Goal: Task Accomplishment & Management: Use online tool/utility

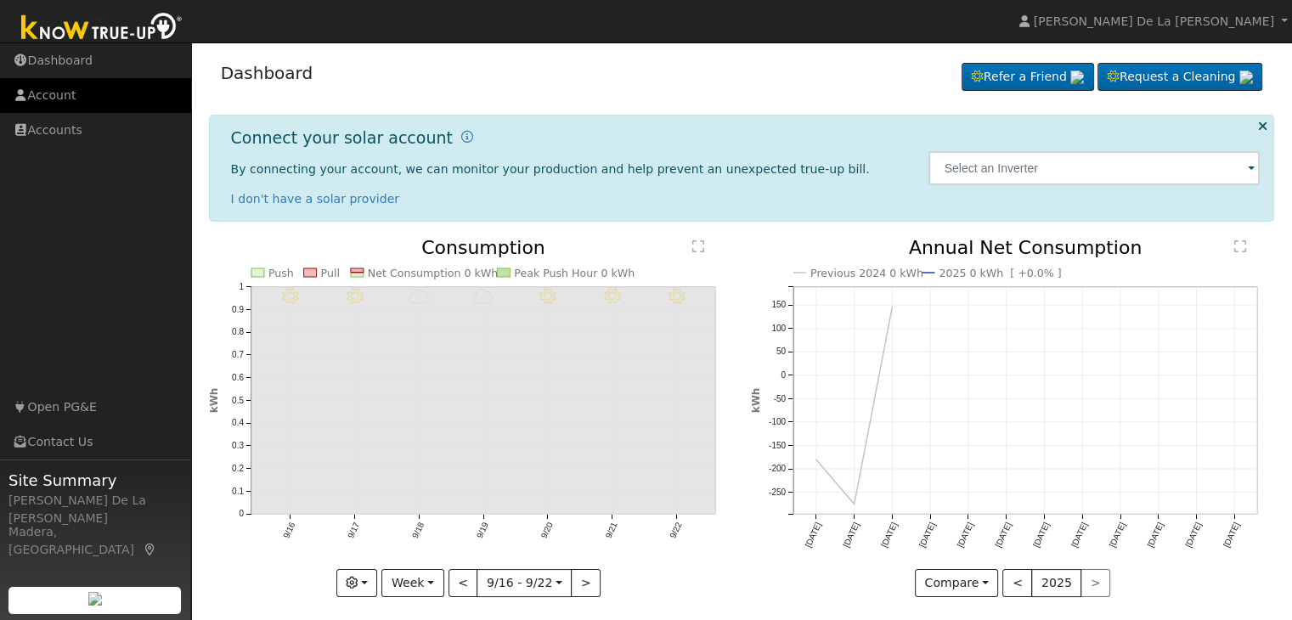
click at [76, 93] on link "Account" at bounding box center [95, 95] width 191 height 35
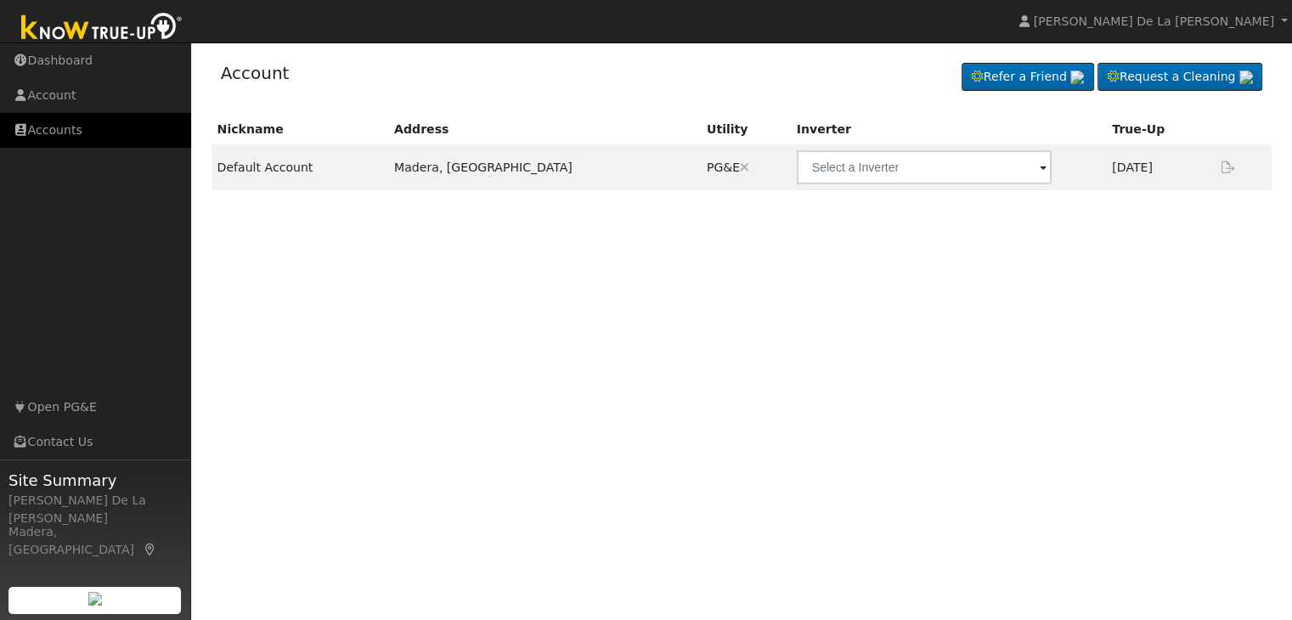
click at [65, 127] on link "Accounts" at bounding box center [95, 130] width 191 height 35
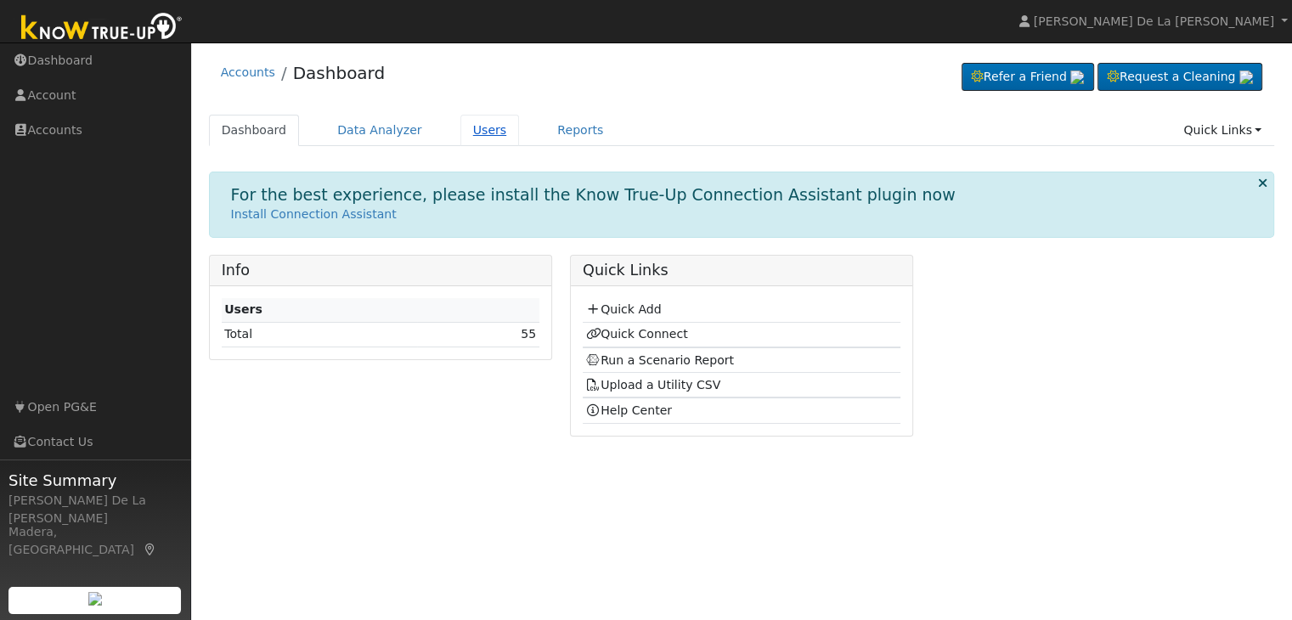
click at [478, 130] on link "Users" at bounding box center [490, 130] width 59 height 31
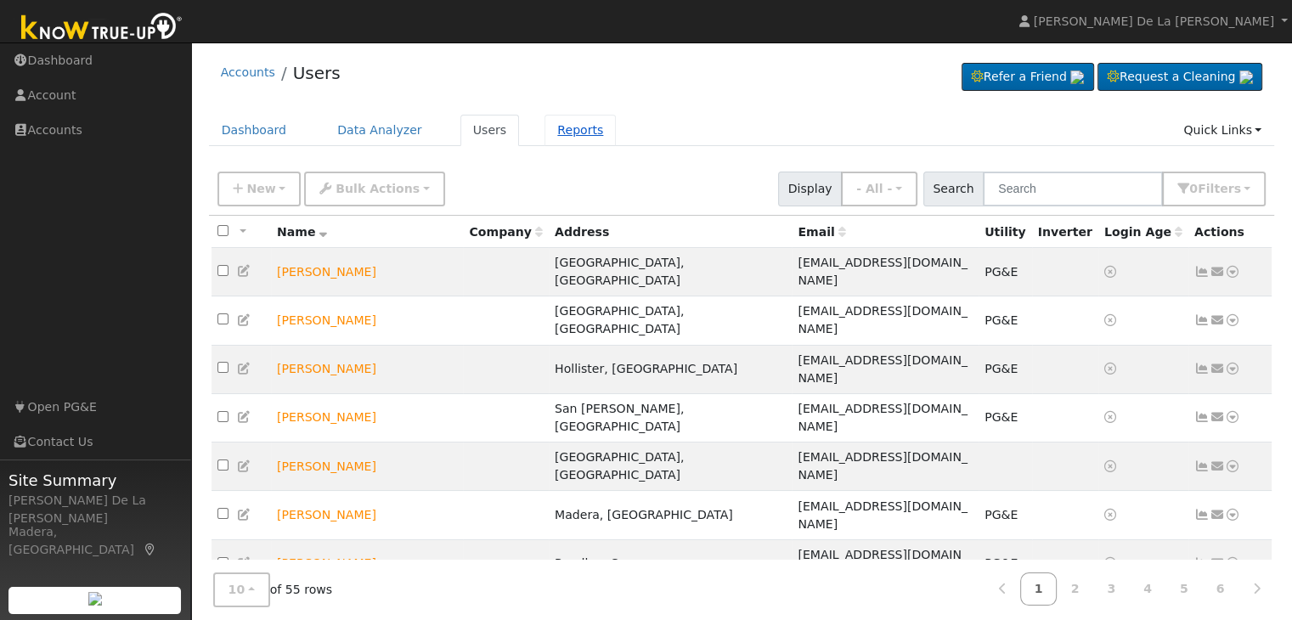
click at [545, 133] on link "Reports" at bounding box center [580, 130] width 71 height 31
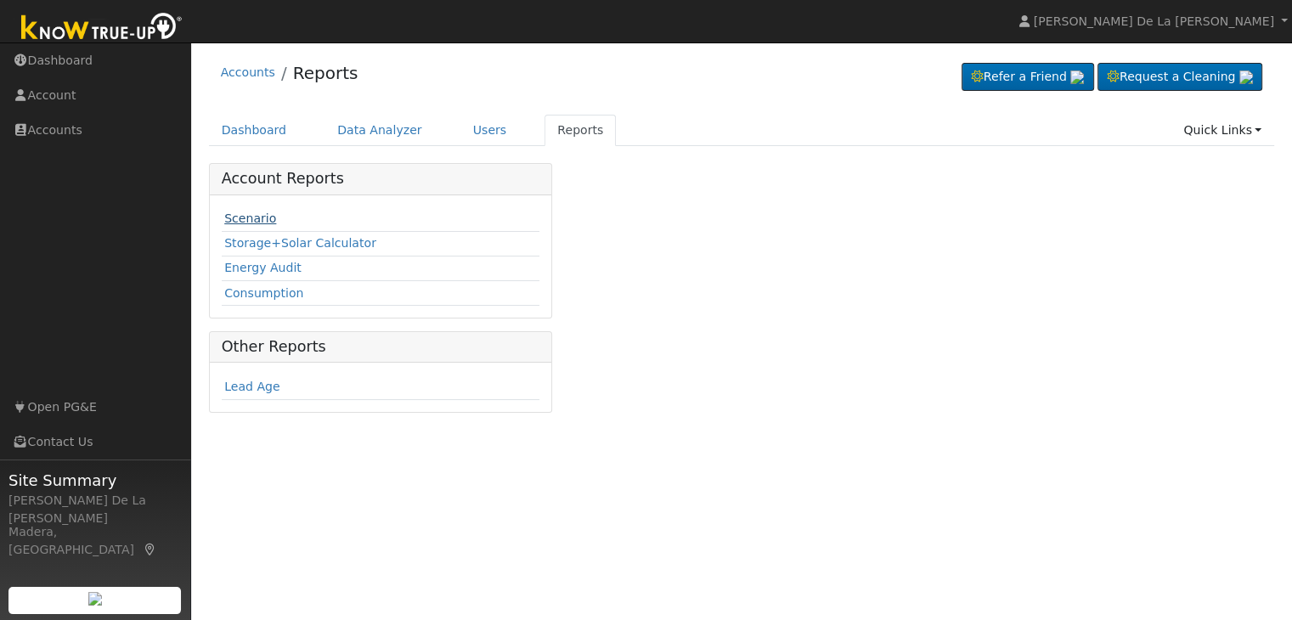
click at [258, 215] on link "Scenario" at bounding box center [250, 219] width 52 height 14
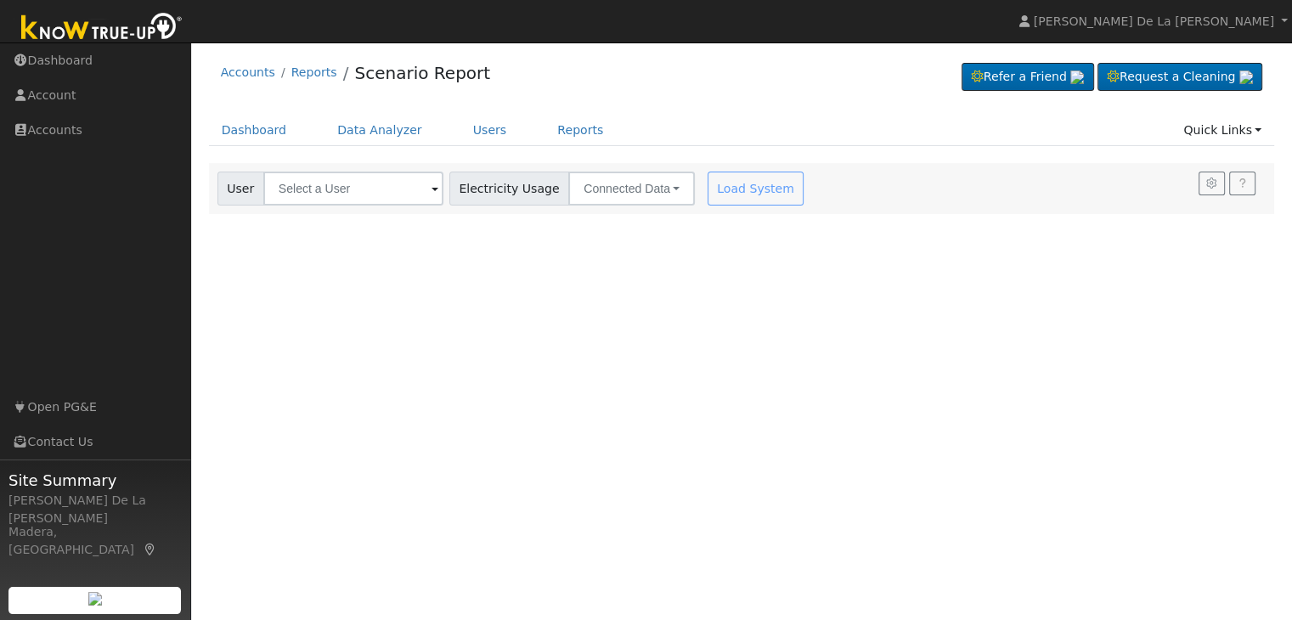
click at [432, 191] on span at bounding box center [435, 190] width 7 height 20
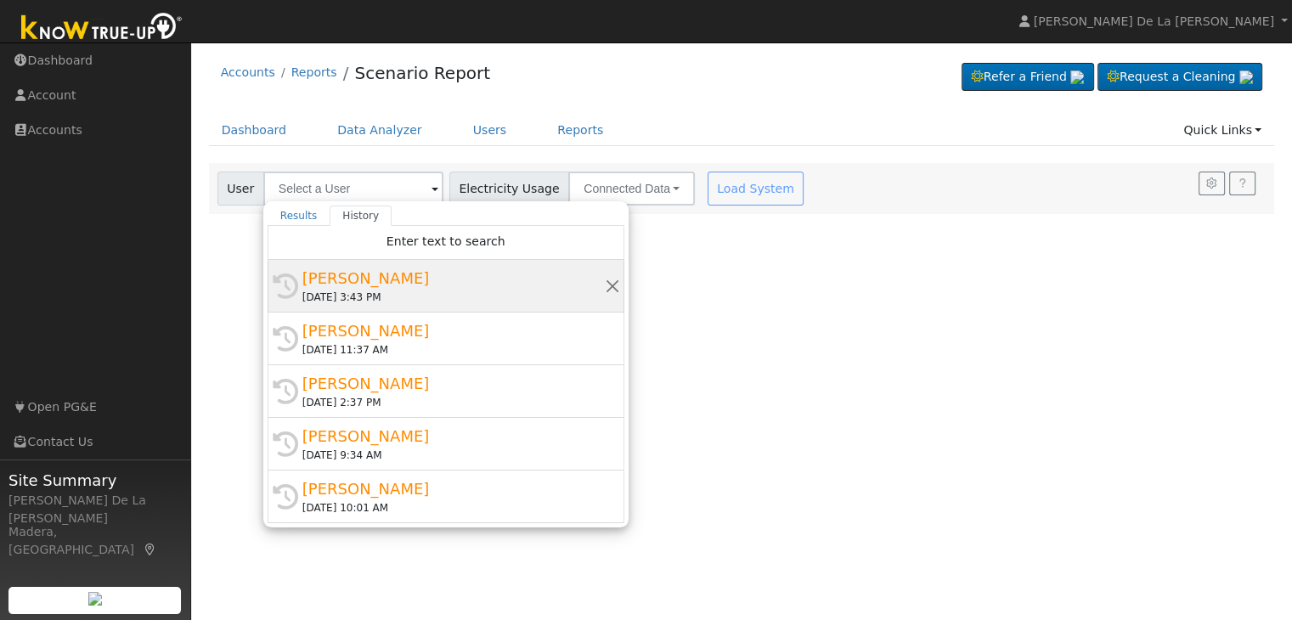
click at [408, 273] on div "[PERSON_NAME]" at bounding box center [454, 278] width 303 height 23
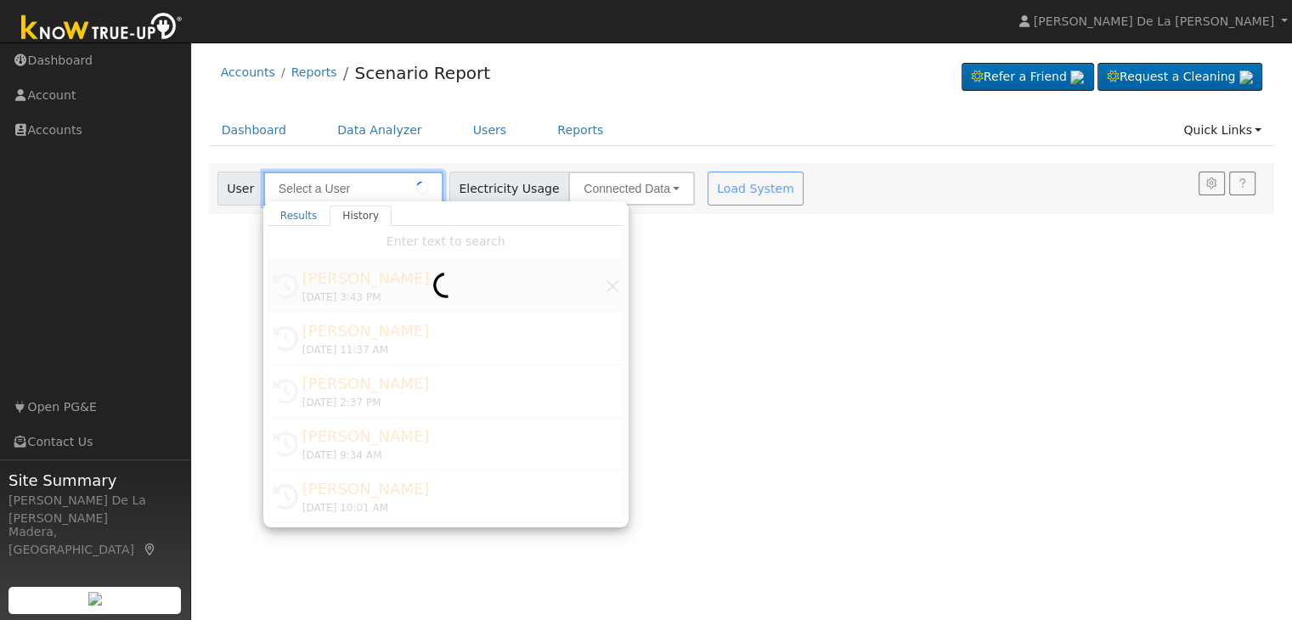
type input "[PERSON_NAME]"
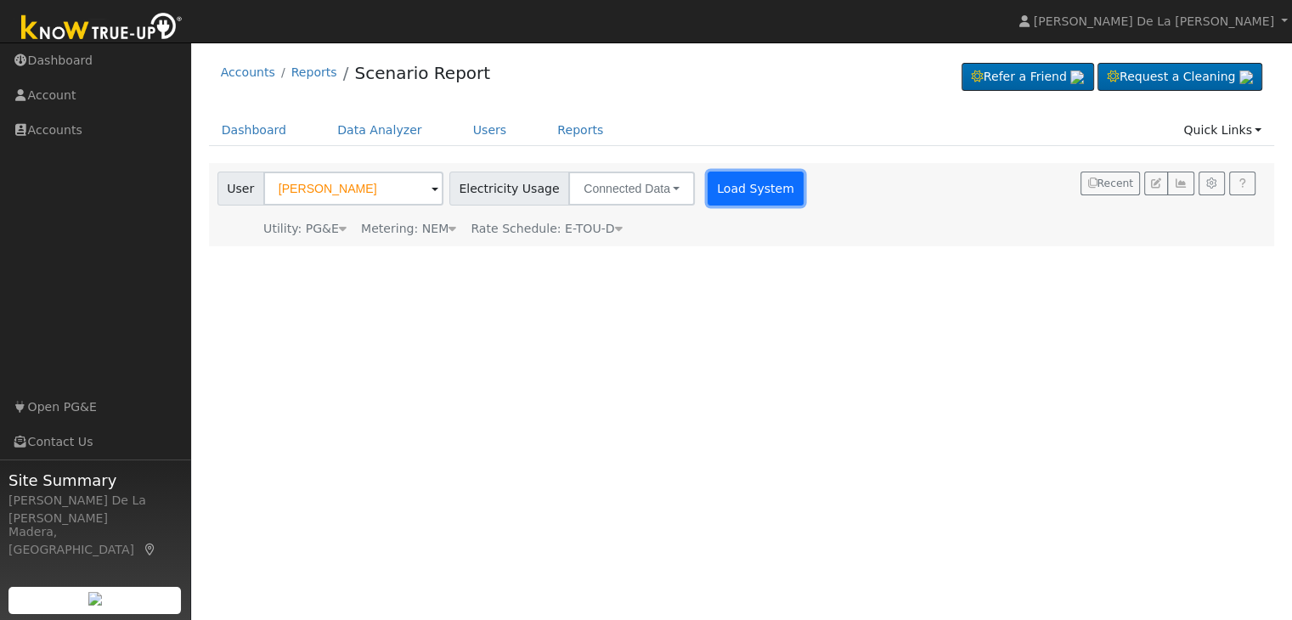
click at [744, 184] on button "Load System" at bounding box center [756, 189] width 97 height 34
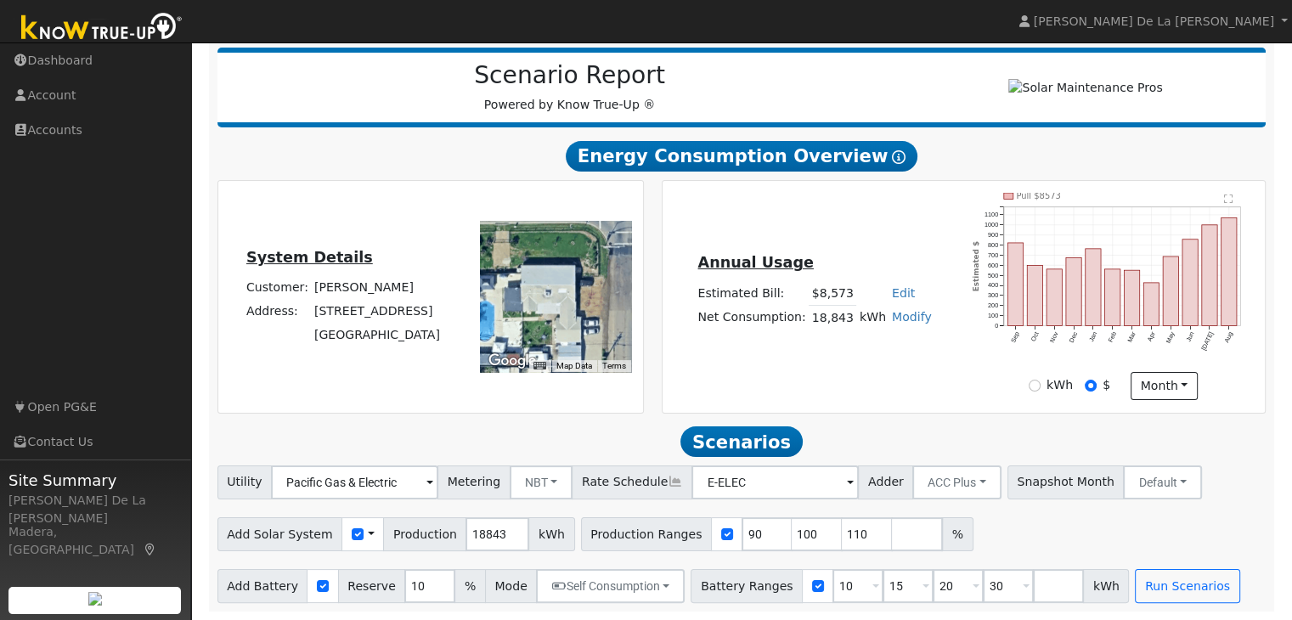
scroll to position [211, 0]
